Goal: Information Seeking & Learning: Learn about a topic

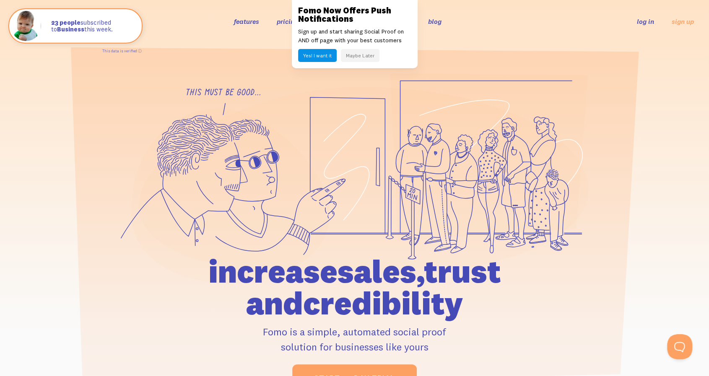
click at [284, 21] on link "pricing" at bounding box center [287, 21] width 21 height 8
